Goal: Find specific page/section: Find specific page/section

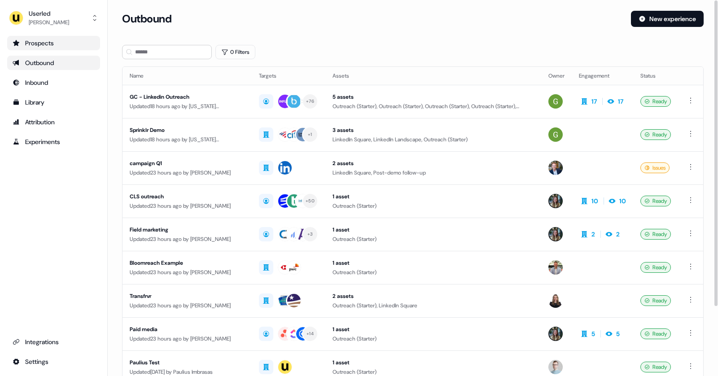
click at [56, 46] on div "Prospects" at bounding box center [54, 43] width 82 height 9
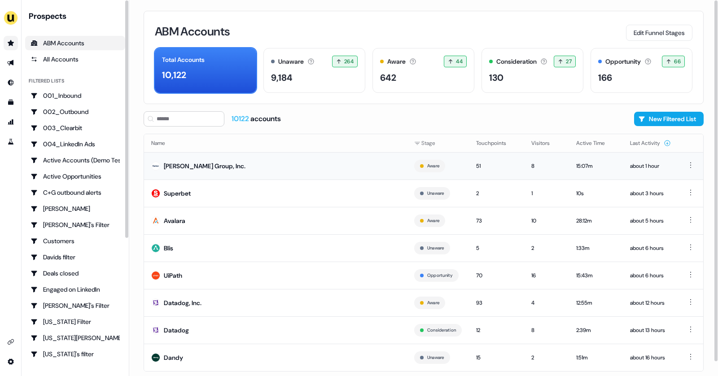
scroll to position [15, 0]
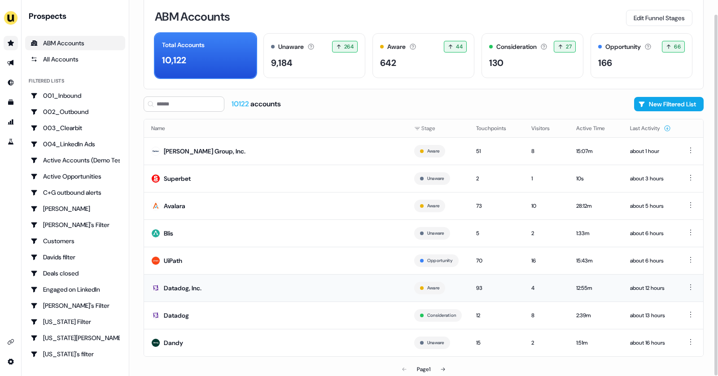
click at [214, 283] on td "Datadog, Inc." at bounding box center [275, 287] width 263 height 27
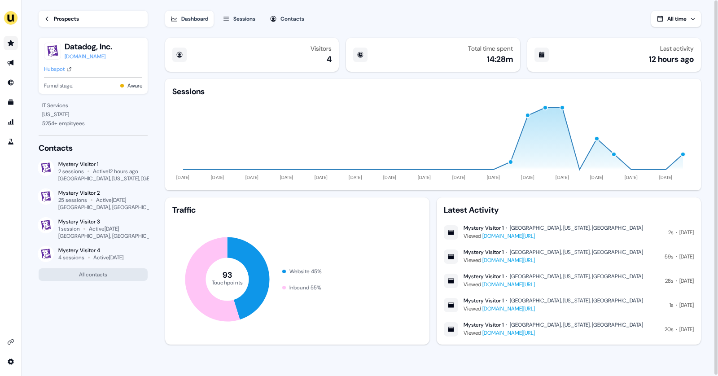
scroll to position [1, 0]
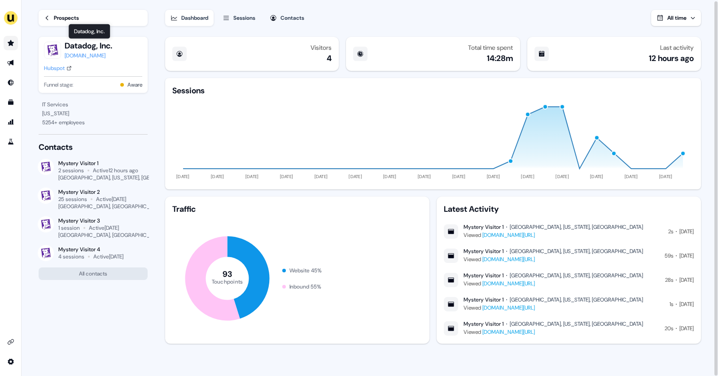
click at [58, 17] on div "Prospects" at bounding box center [66, 17] width 25 height 9
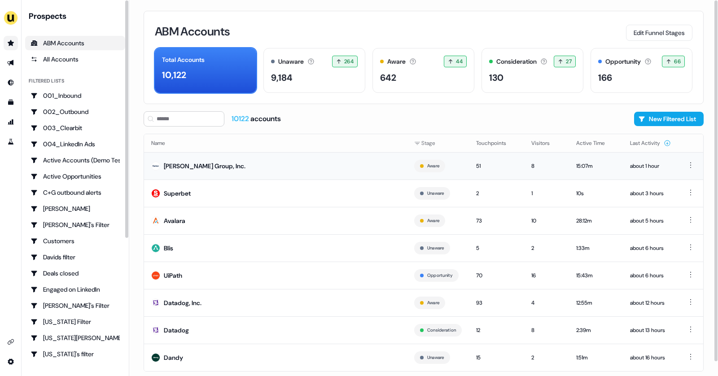
scroll to position [15, 0]
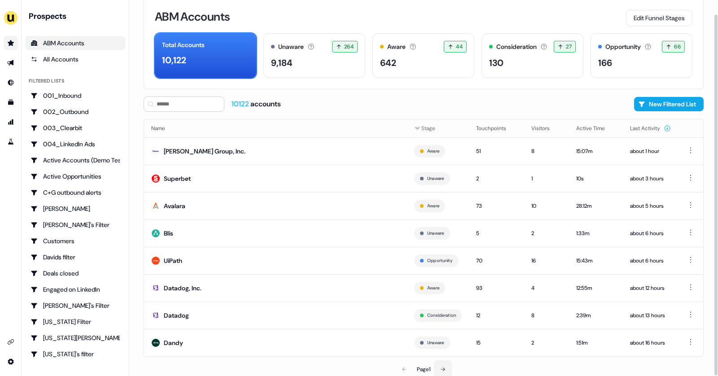
click at [449, 364] on button at bounding box center [443, 369] width 18 height 18
